Goal: Information Seeking & Learning: Learn about a topic

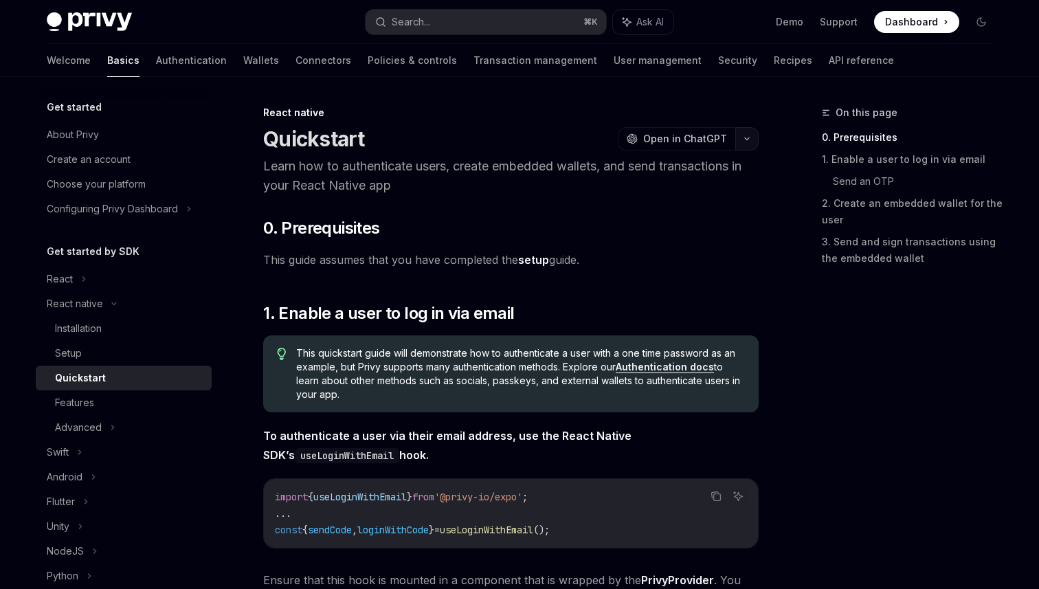
click at [753, 138] on button "button" at bounding box center [746, 138] width 23 height 23
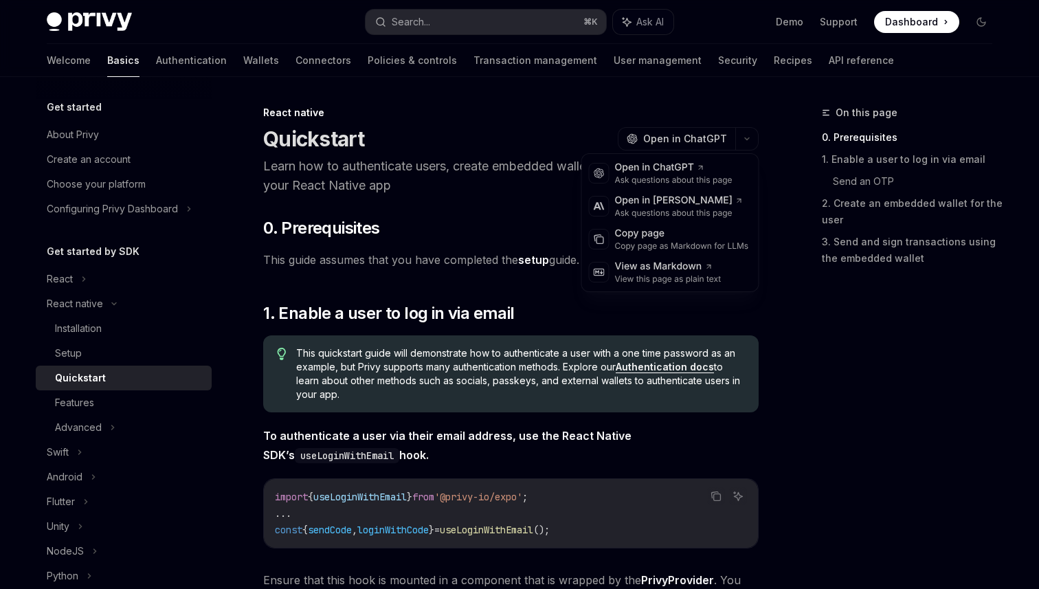
click at [557, 151] on header "React native Quickstart OpenAI Open in ChatGPT Learn how to authenticate users,…" at bounding box center [511, 150] width 496 height 89
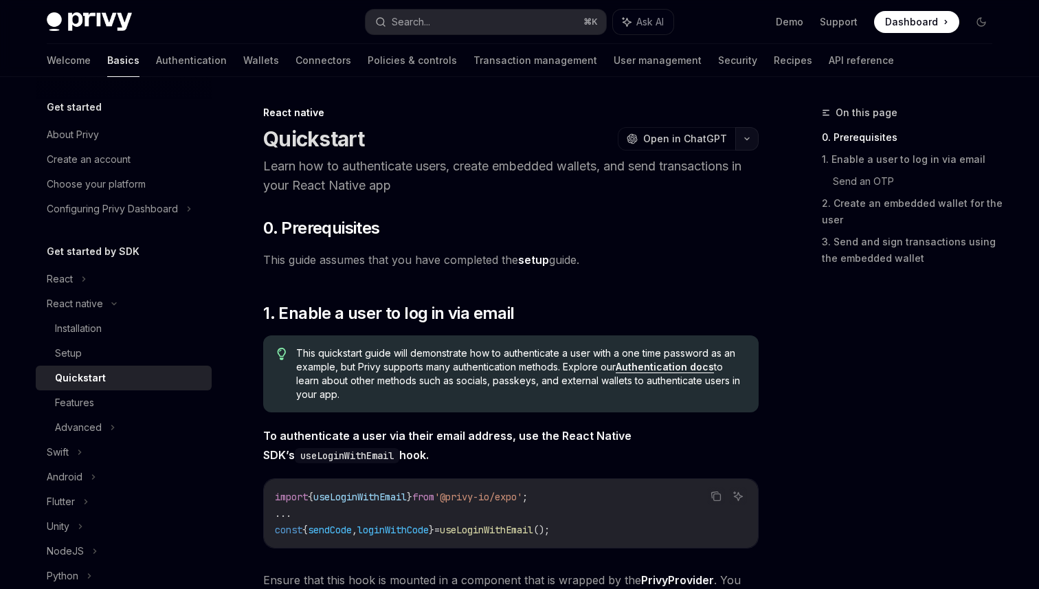
click at [746, 139] on icon "button" at bounding box center [747, 139] width 4 height 2
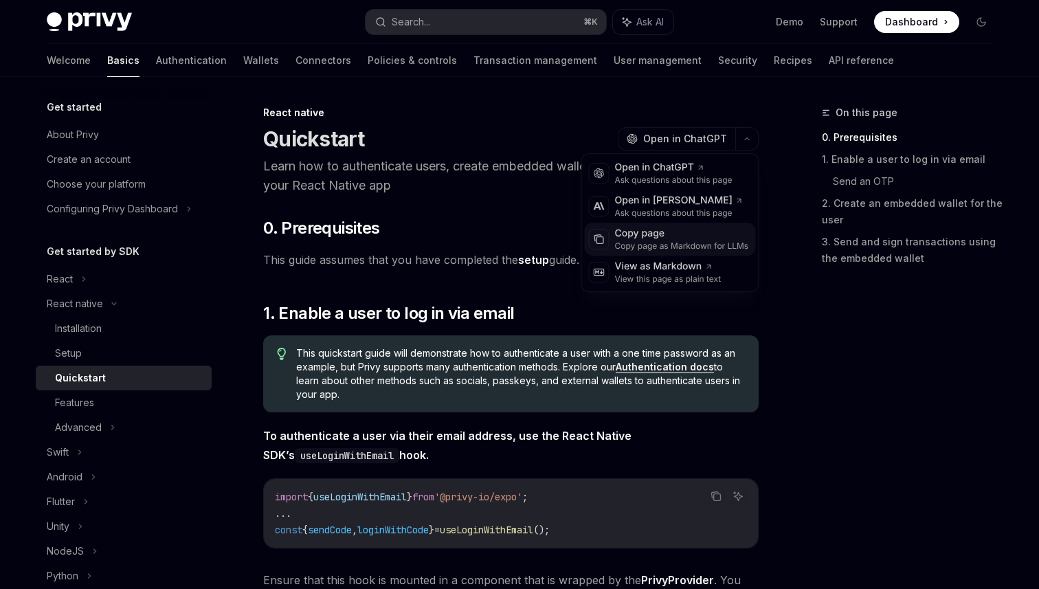
click at [674, 232] on div "Copy page" at bounding box center [682, 234] width 134 height 14
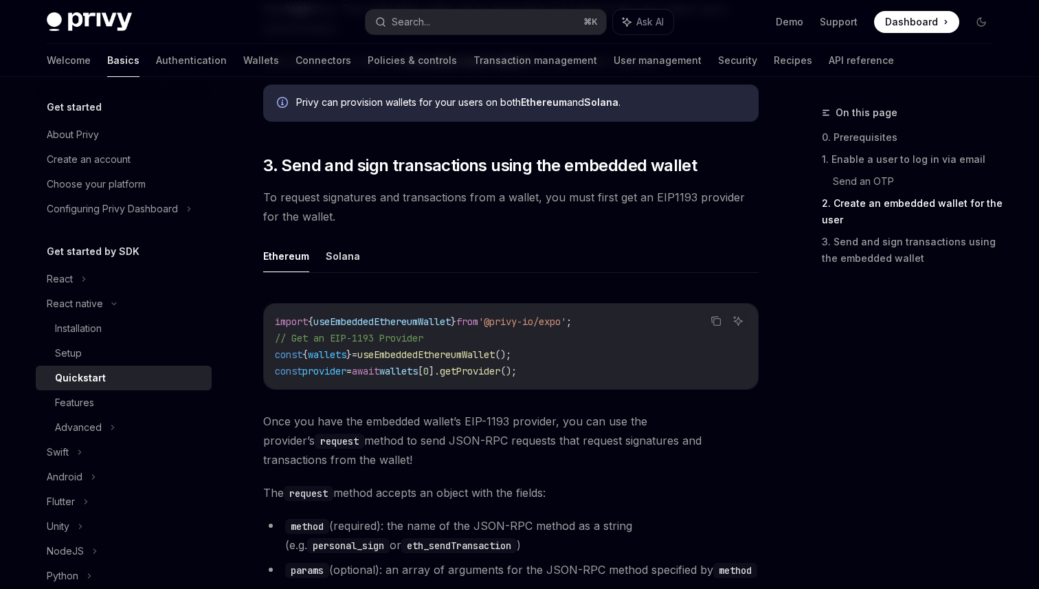
scroll to position [1542, 0]
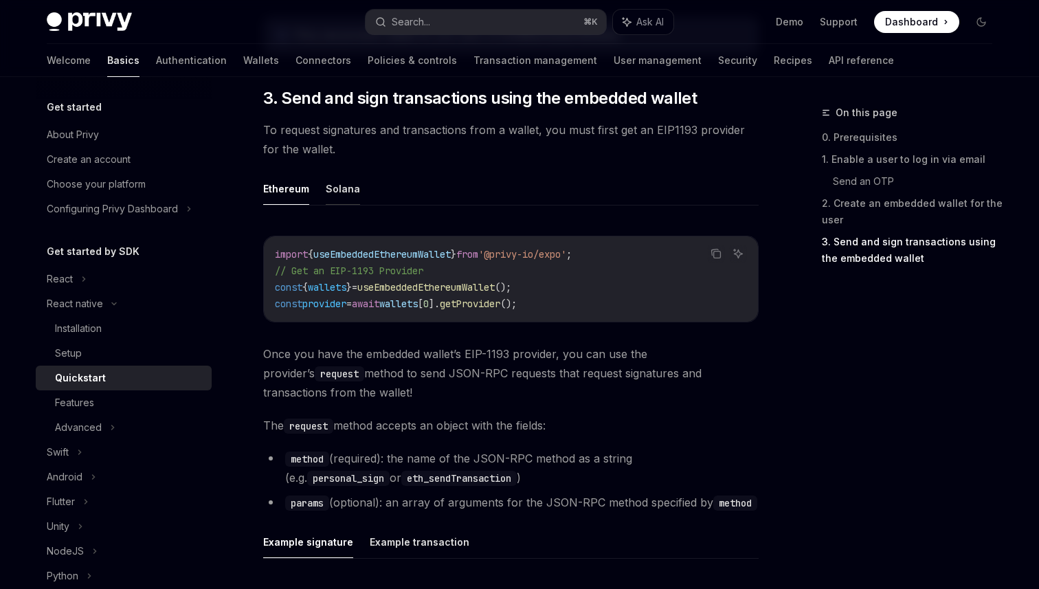
click at [336, 181] on button "Solana" at bounding box center [343, 189] width 34 height 32
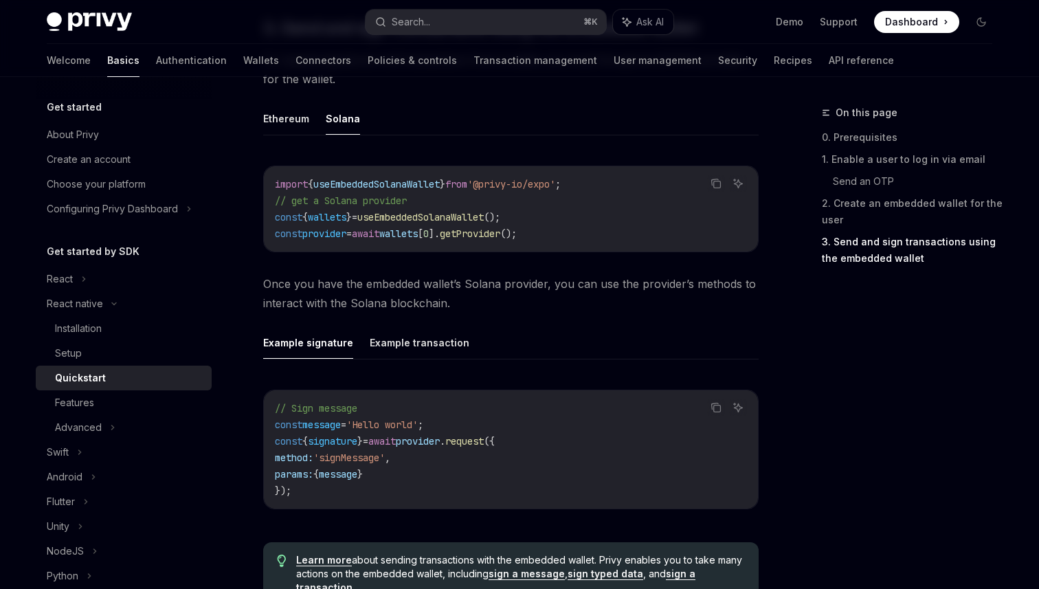
scroll to position [1611, 0]
click at [375, 340] on button "Example transaction" at bounding box center [420, 343] width 100 height 32
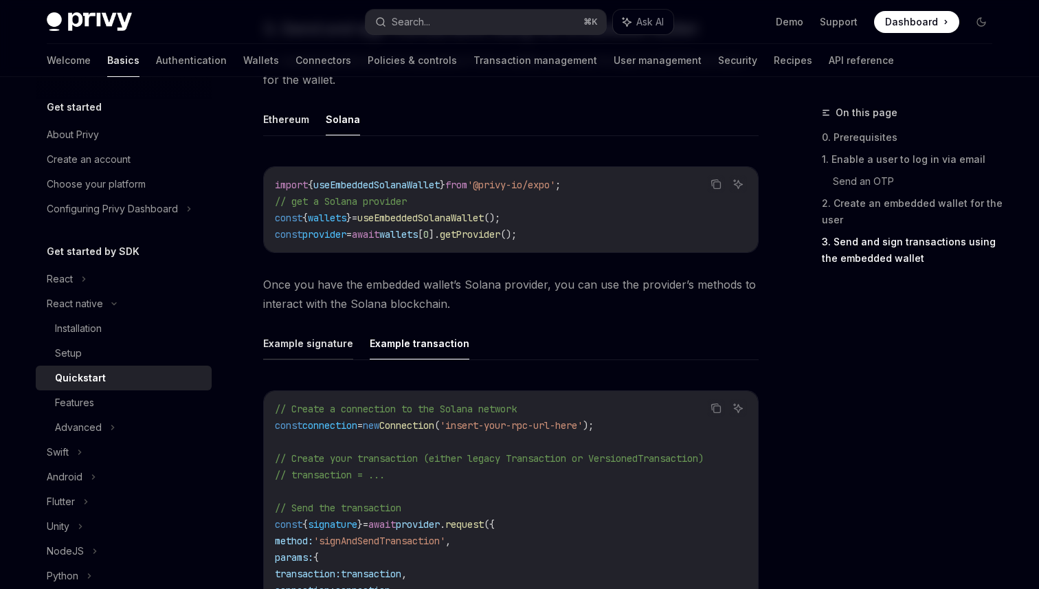
click at [317, 343] on button "Example signature" at bounding box center [308, 343] width 90 height 32
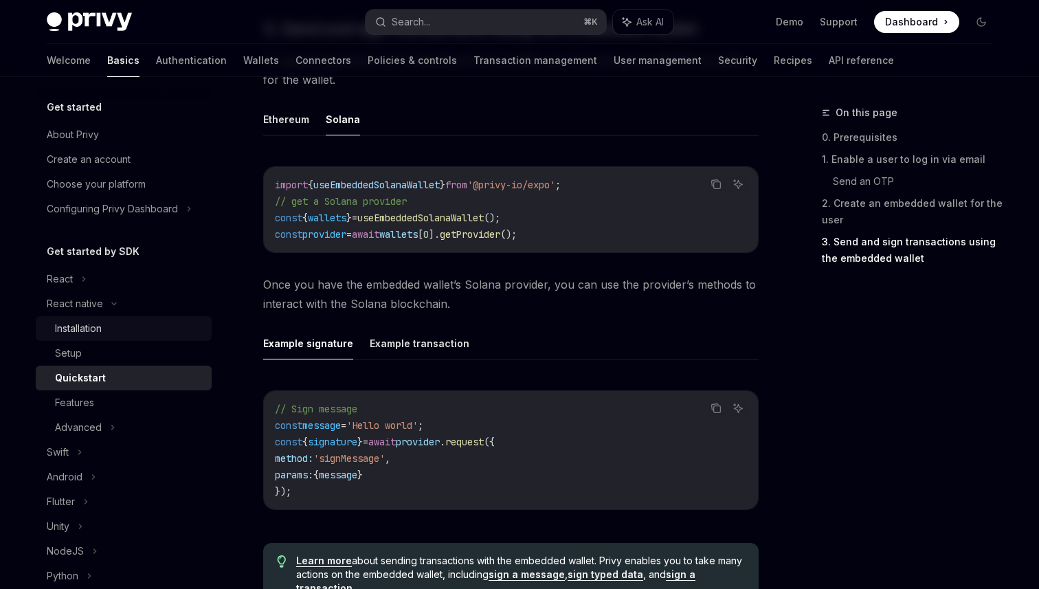
click at [106, 327] on div "Installation" at bounding box center [129, 328] width 148 height 16
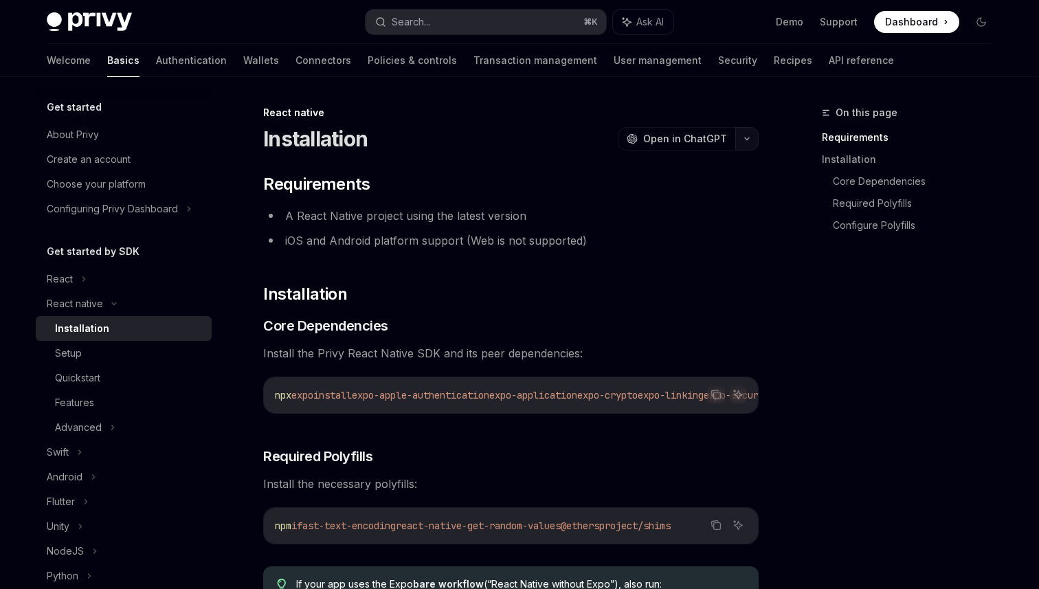
click at [744, 136] on icon "button" at bounding box center [747, 138] width 16 height 5
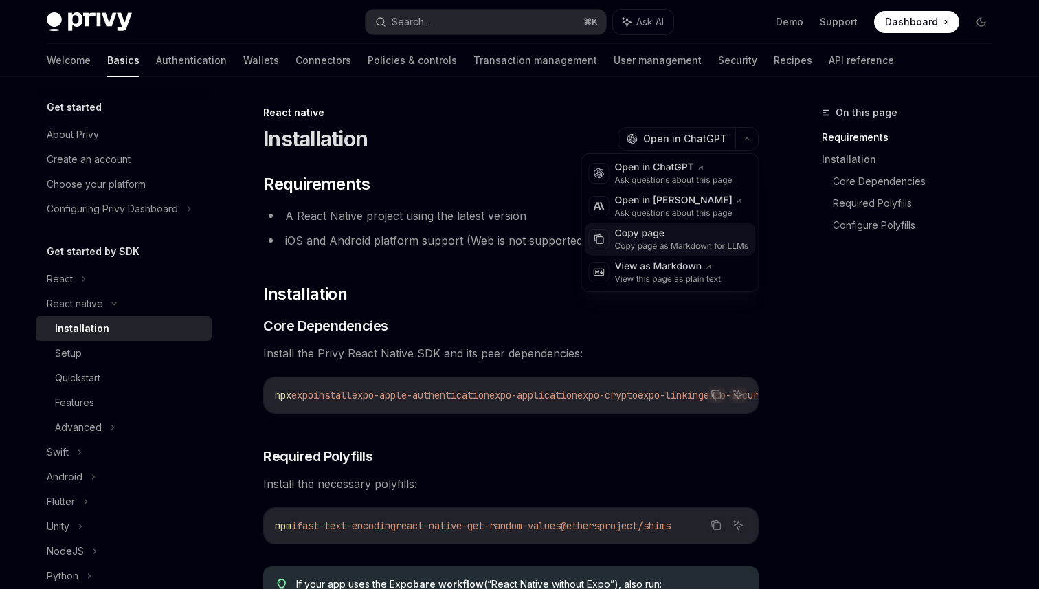
click at [652, 236] on div "Copy page" at bounding box center [682, 234] width 134 height 14
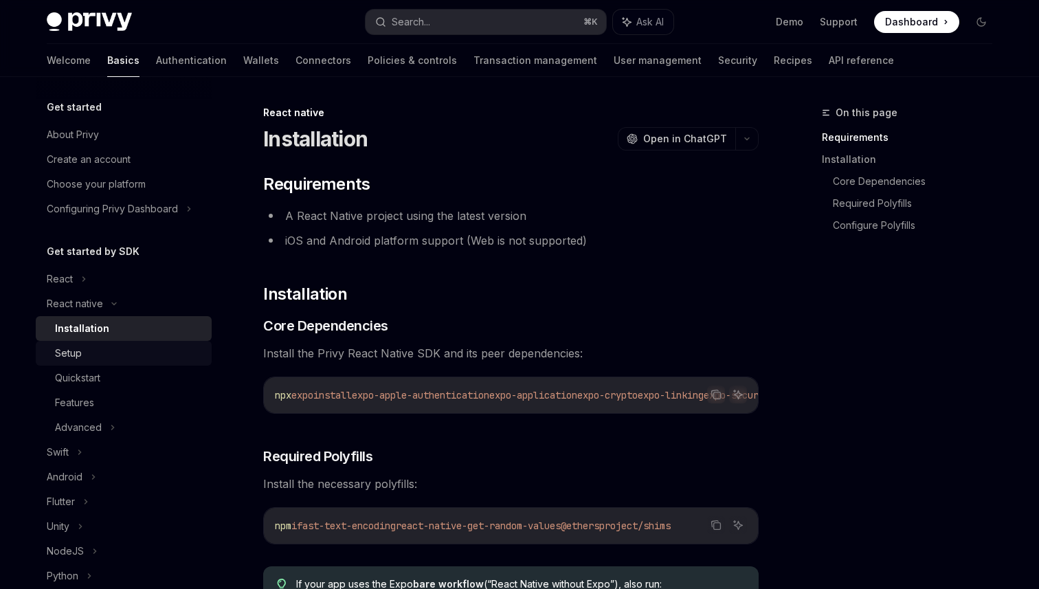
click at [109, 351] on div "Setup" at bounding box center [129, 353] width 148 height 16
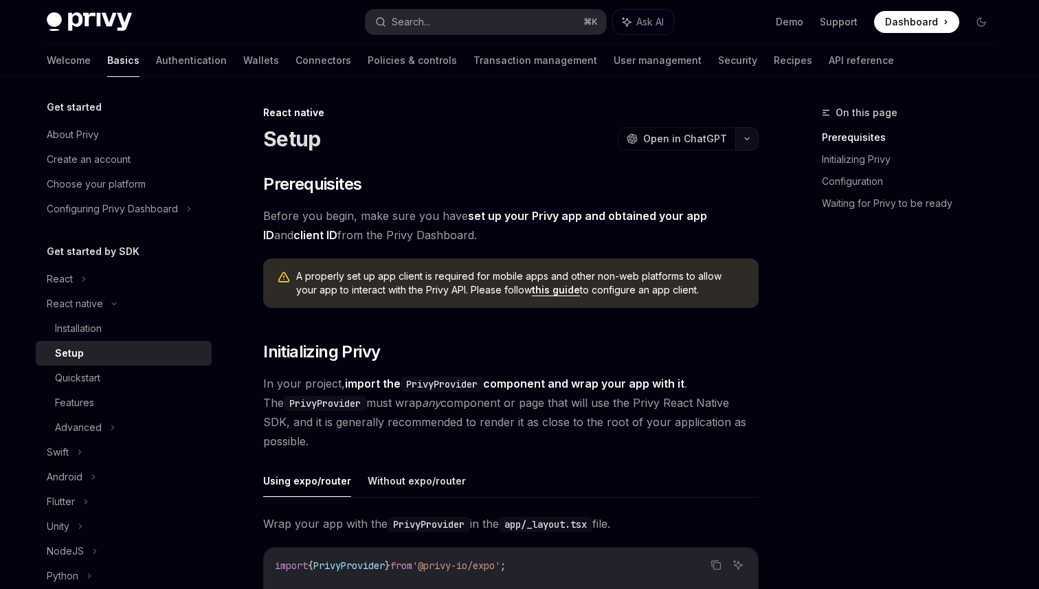
click at [747, 132] on button "button" at bounding box center [746, 138] width 23 height 23
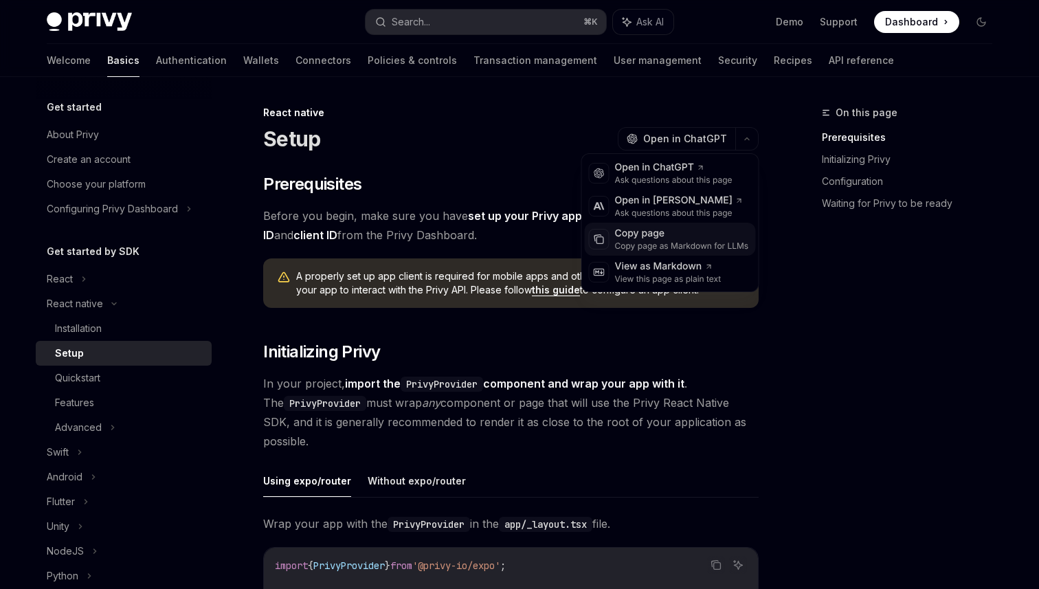
click at [649, 236] on div "Copy page" at bounding box center [682, 234] width 134 height 14
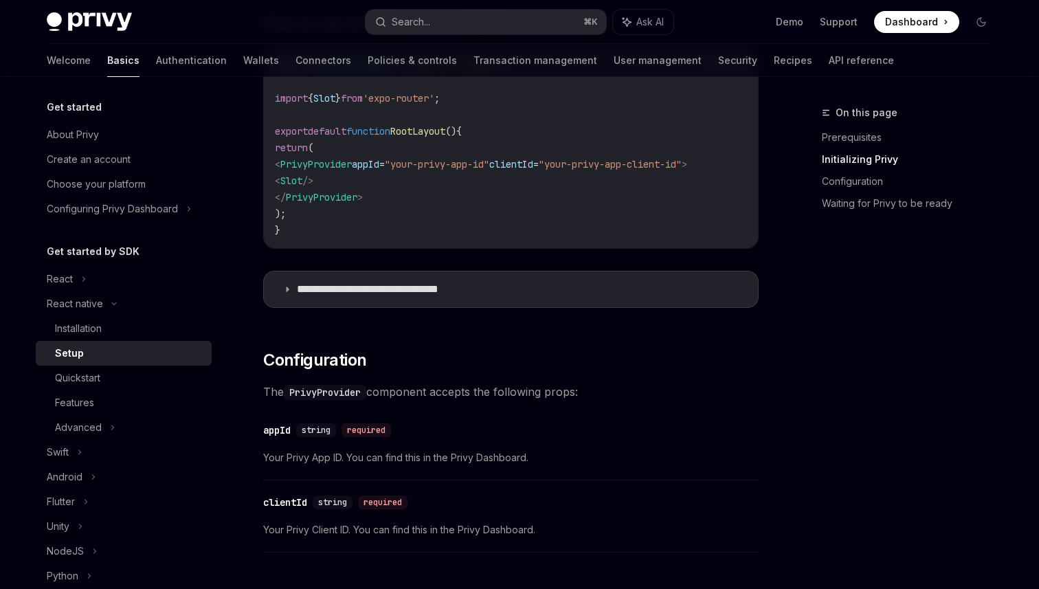
scroll to position [503, 0]
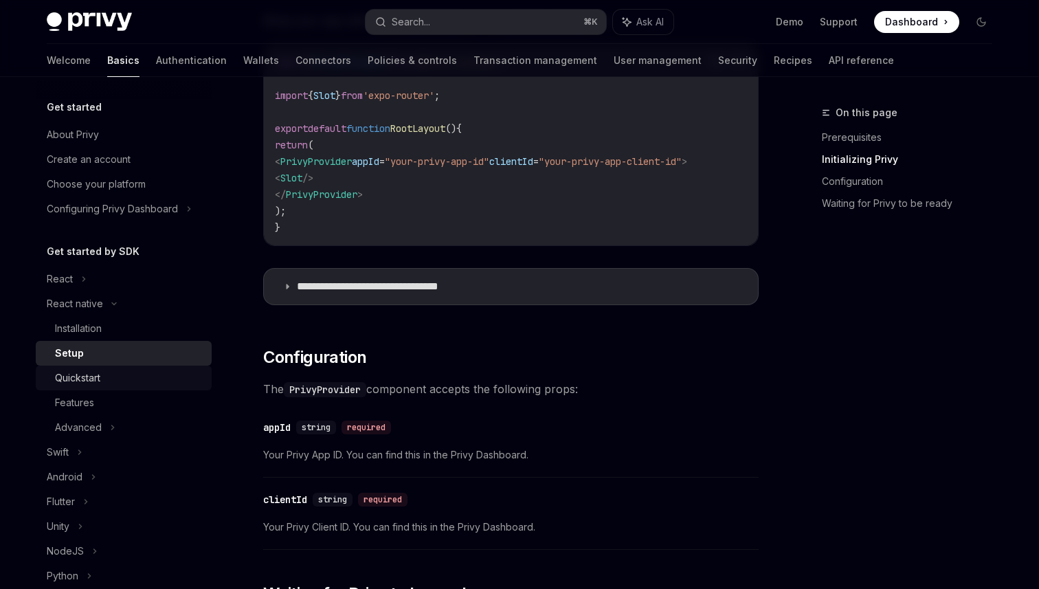
click at [117, 379] on div "Quickstart" at bounding box center [129, 378] width 148 height 16
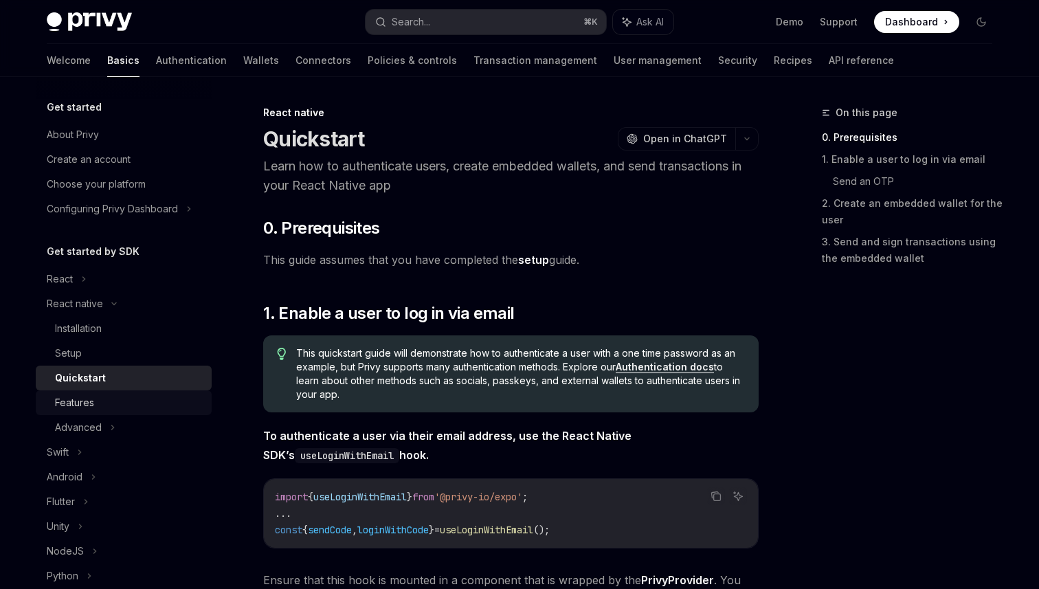
click at [99, 406] on div "Features" at bounding box center [129, 402] width 148 height 16
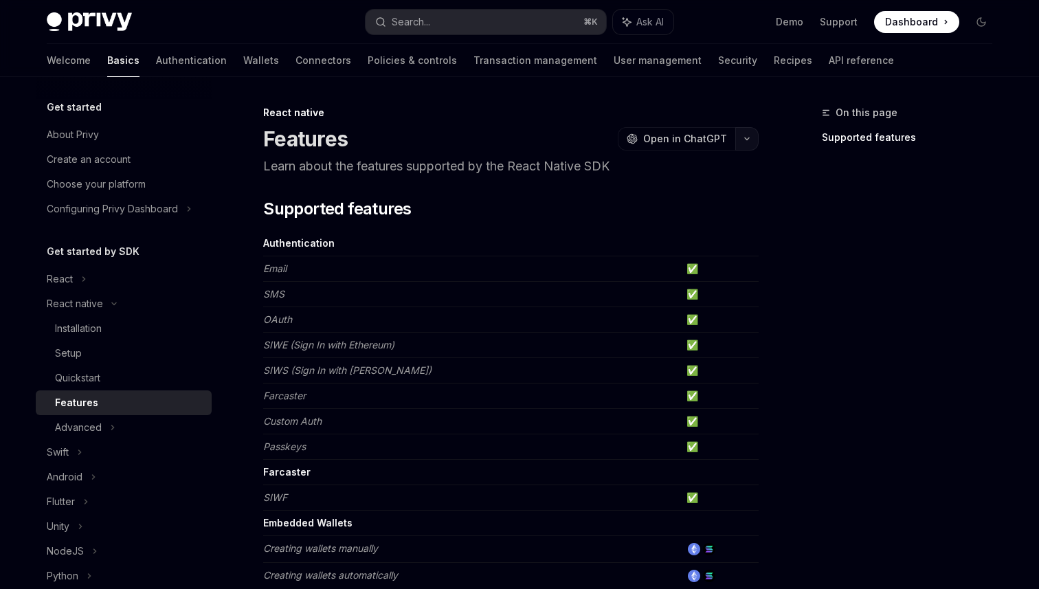
click at [748, 134] on button "button" at bounding box center [746, 138] width 23 height 23
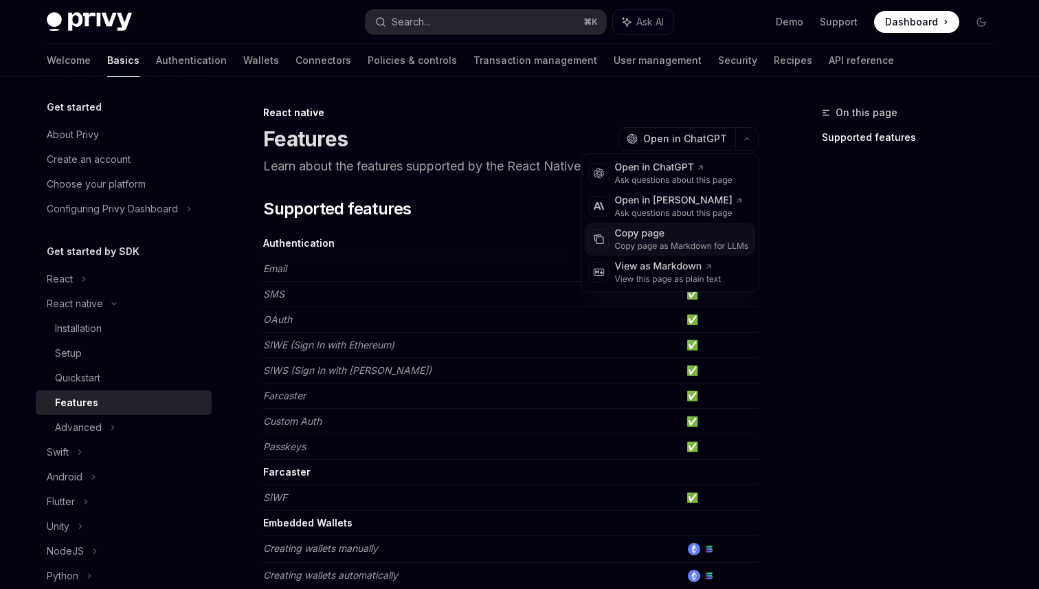
click at [649, 239] on div "Copy page" at bounding box center [682, 234] width 134 height 14
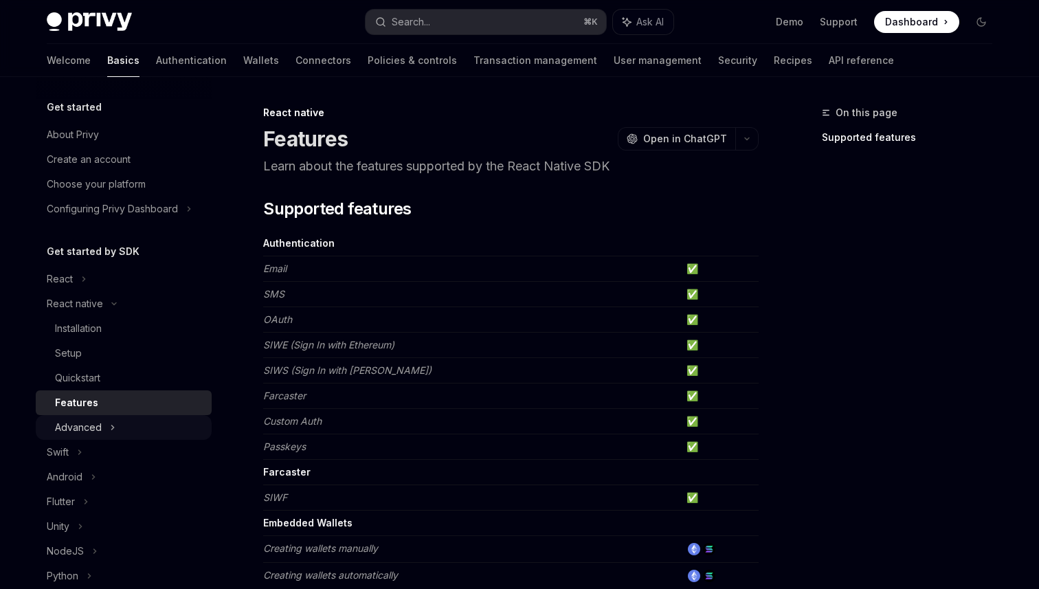
click at [110, 423] on icon at bounding box center [112, 427] width 5 height 16
type textarea "*"
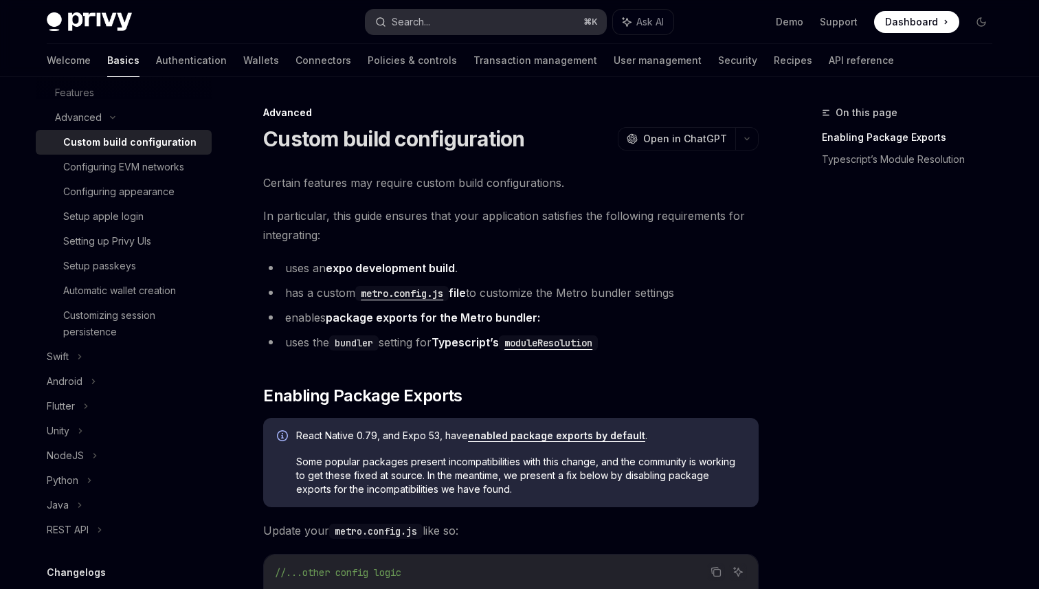
scroll to position [10, 0]
